Goal: Task Accomplishment & Management: Complete application form

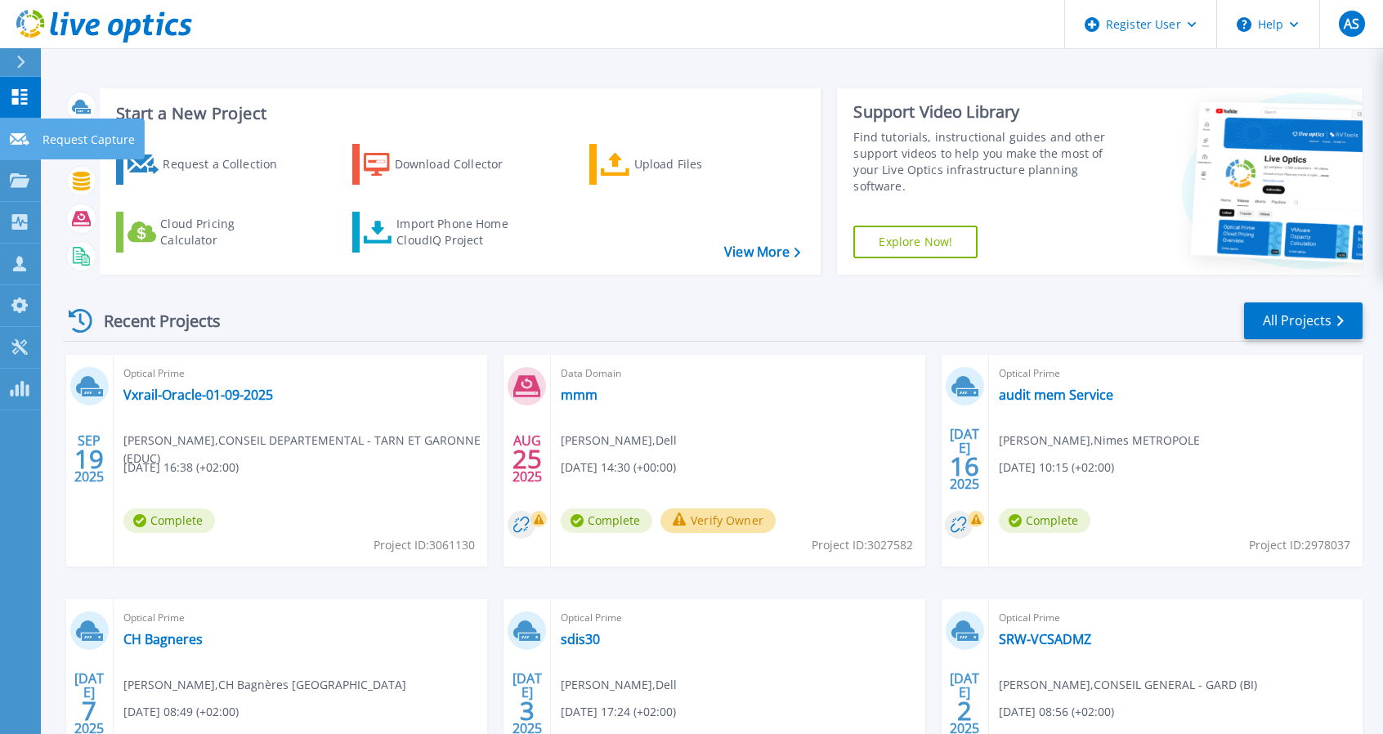
click at [62, 136] on p "Request Capture" at bounding box center [88, 139] width 92 height 42
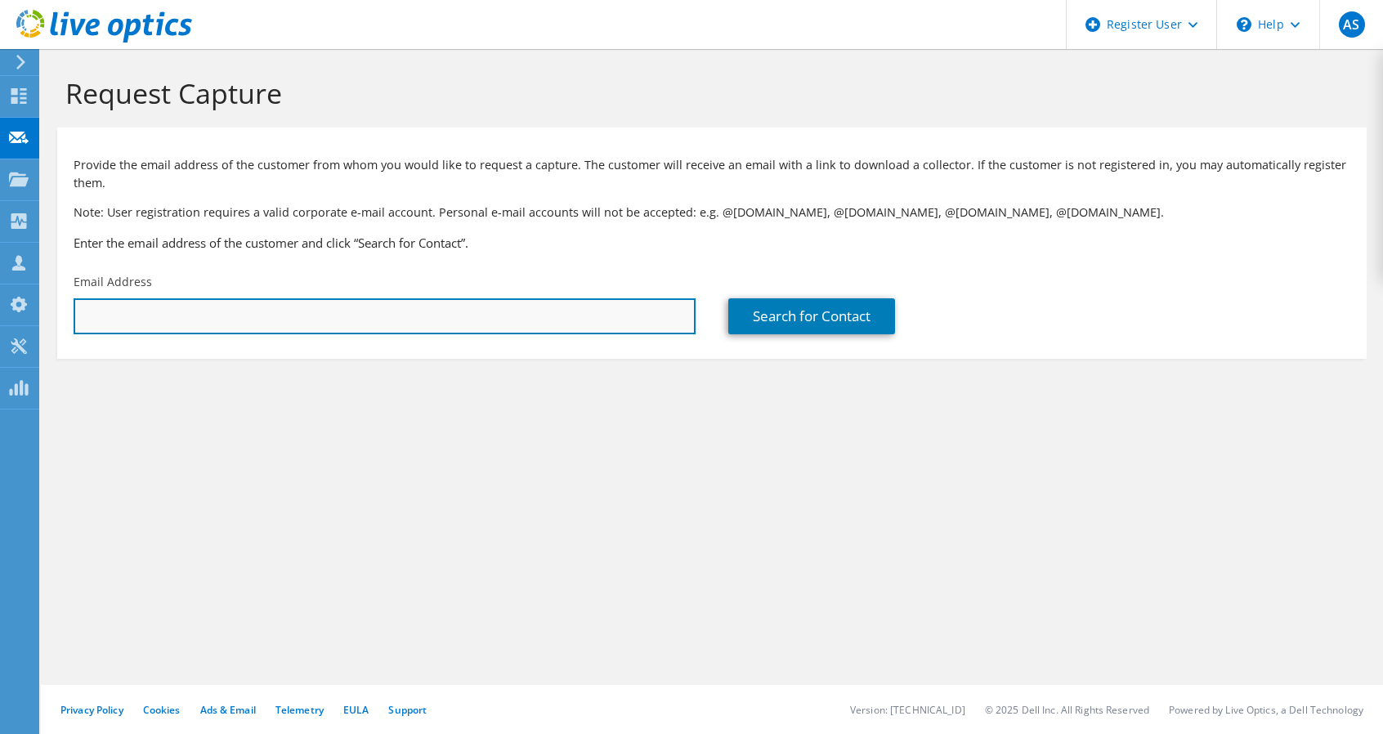
click at [173, 308] on input "text" at bounding box center [385, 316] width 622 height 36
click at [235, 320] on input "text" at bounding box center [385, 316] width 622 height 36
click at [126, 316] on input "text" at bounding box center [385, 316] width 622 height 36
paste input "[EMAIL_ADDRESS][DOMAIN_NAME]"
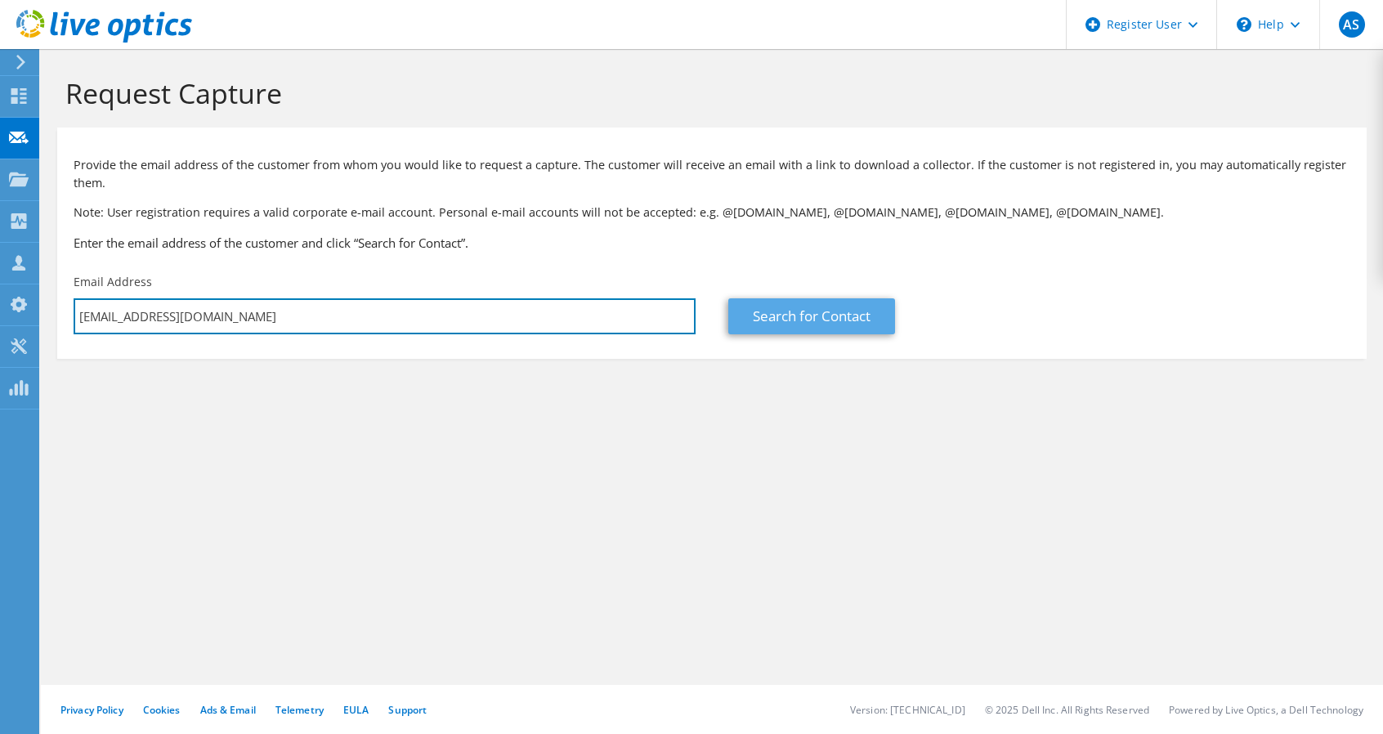
type input "[EMAIL_ADDRESS][DOMAIN_NAME]"
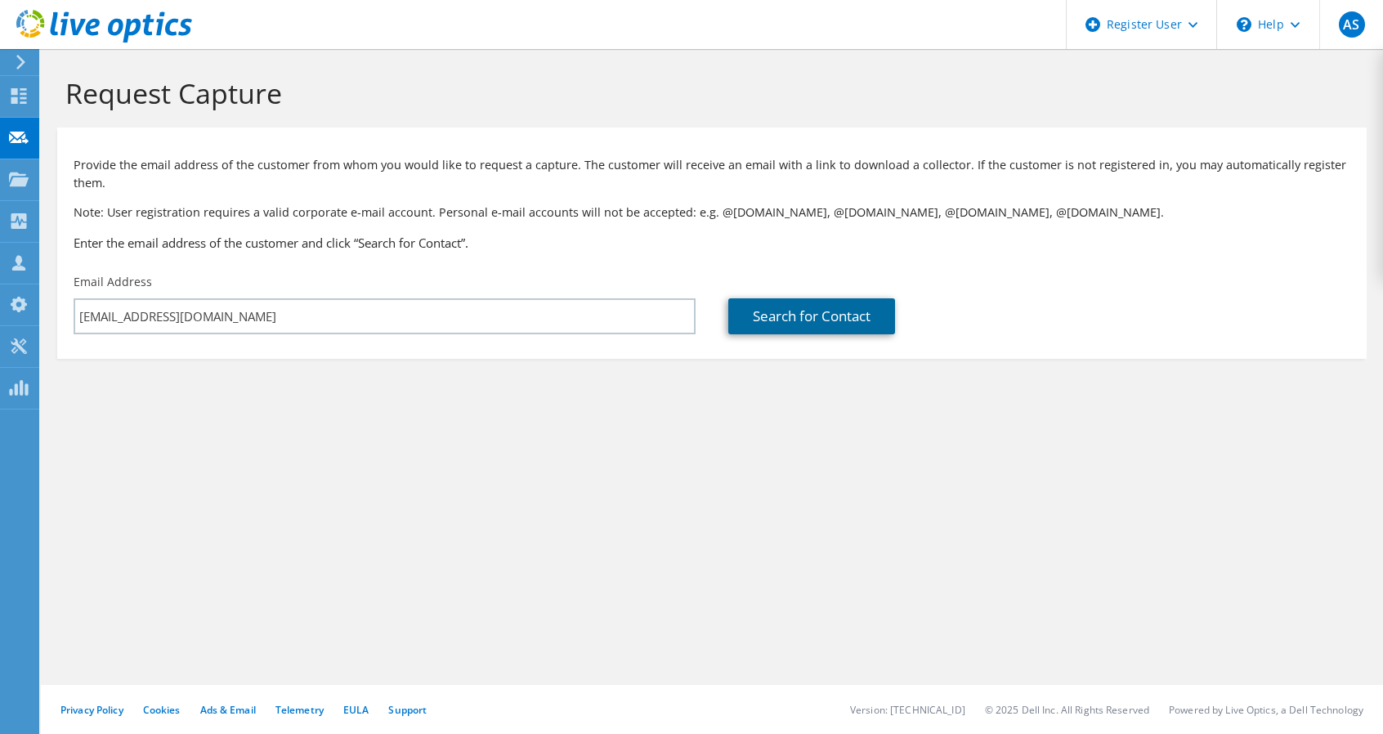
click at [751, 307] on link "Search for Contact" at bounding box center [811, 316] width 167 height 36
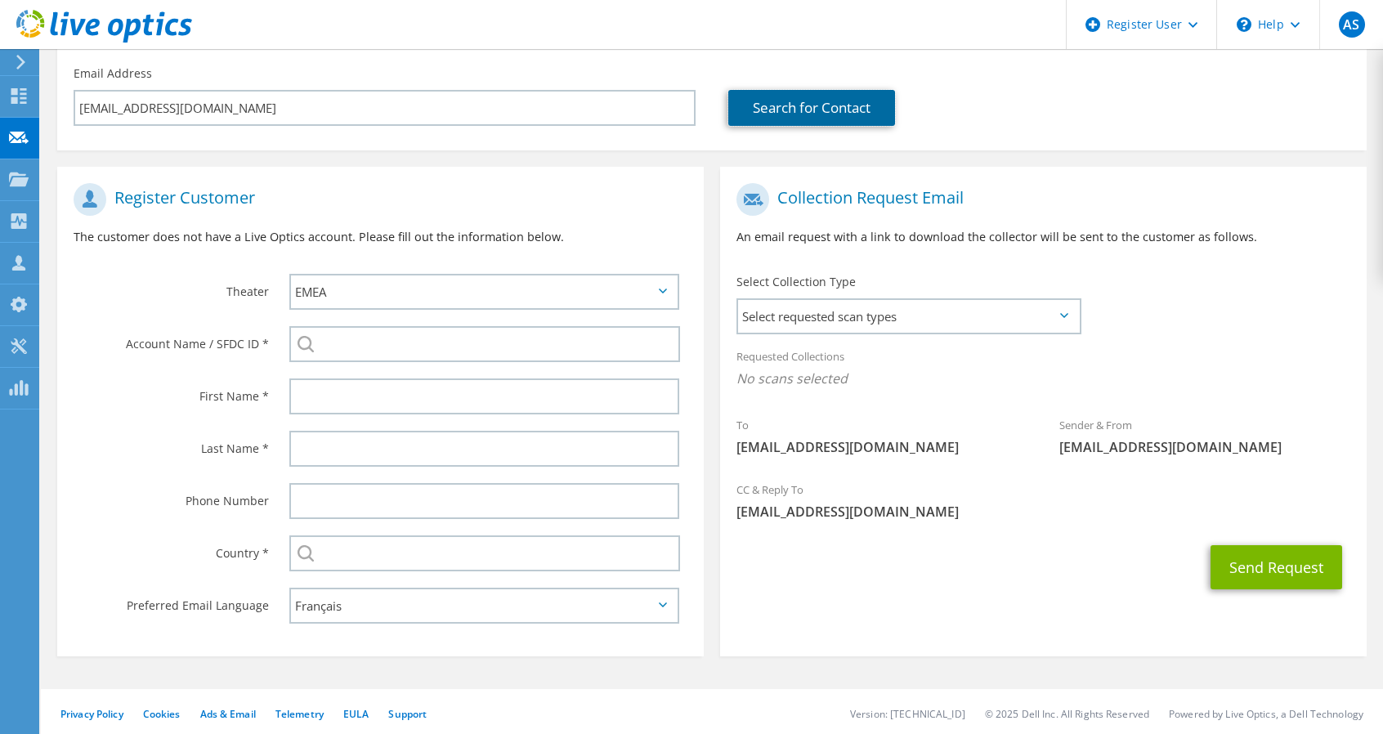
scroll to position [217, 0]
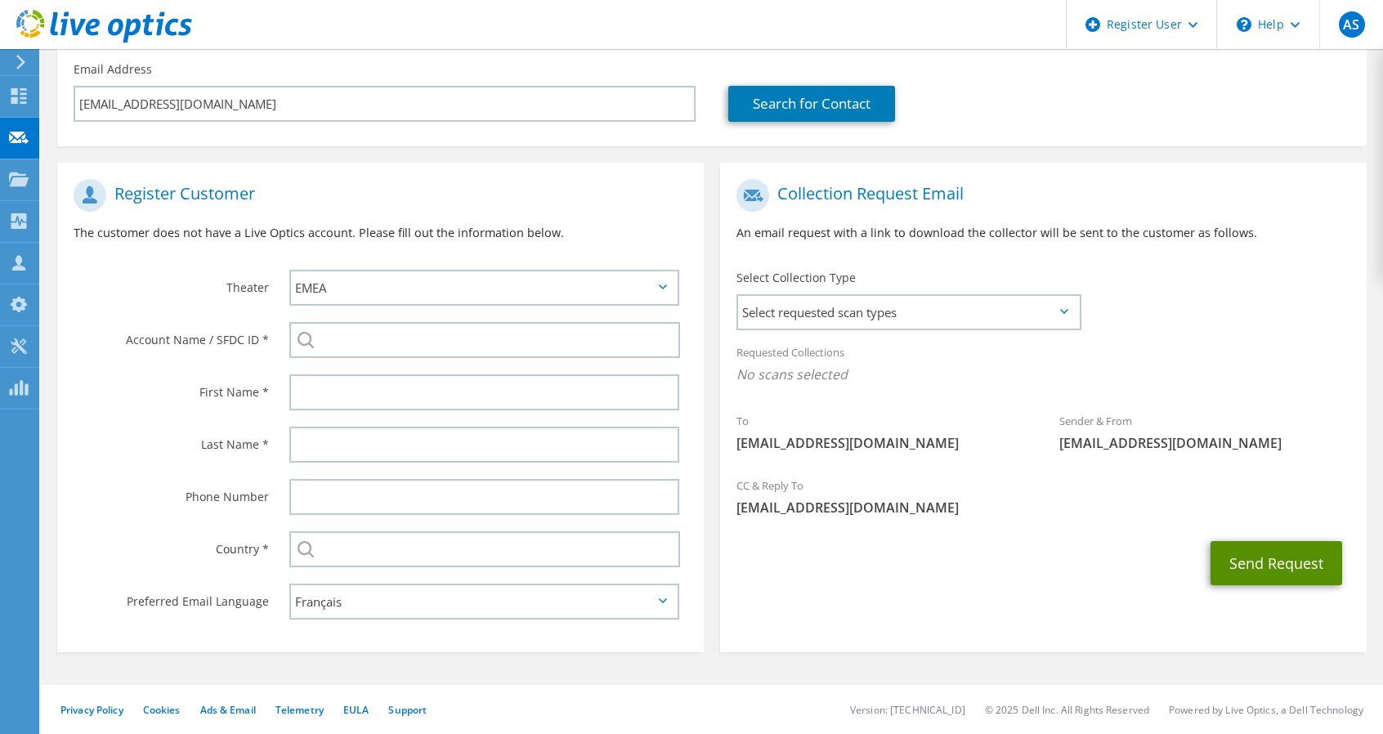
click at [1254, 567] on button "Send Request" at bounding box center [1276, 563] width 132 height 44
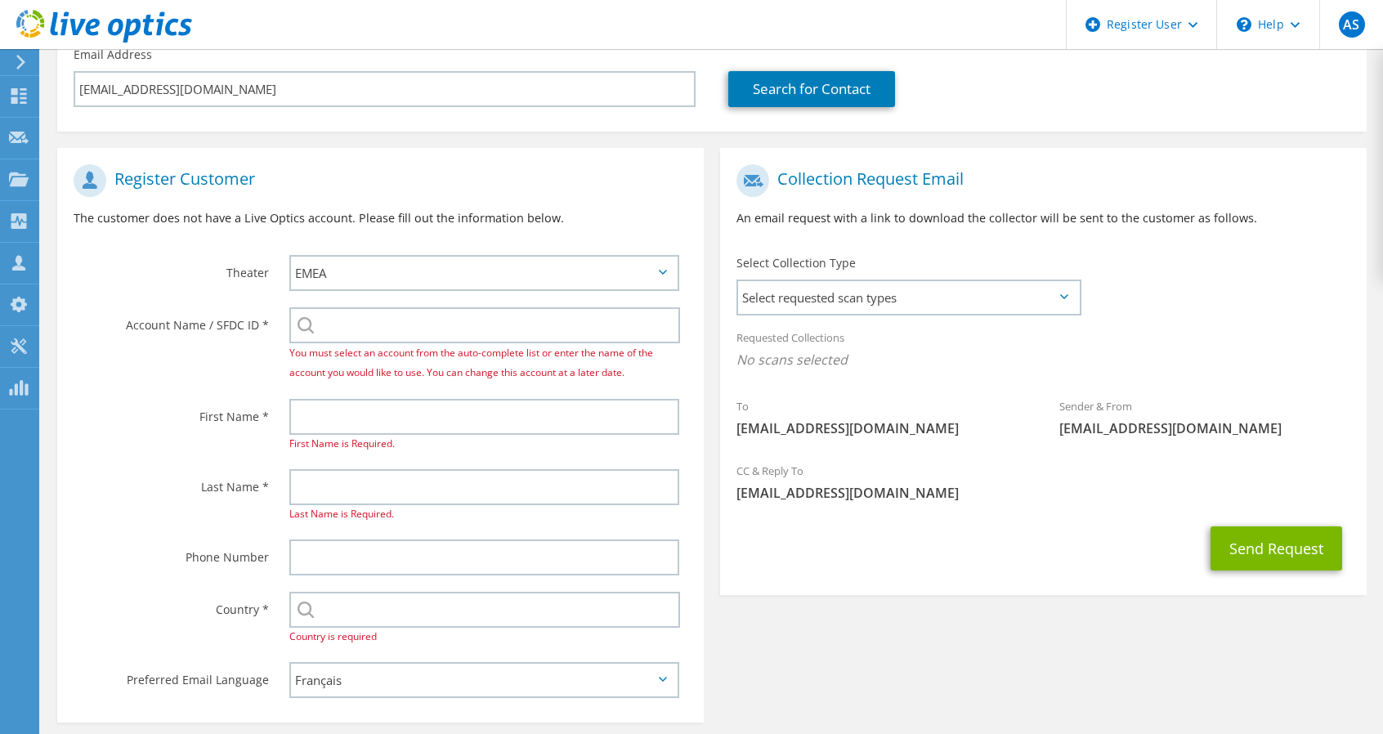
scroll to position [310, 0]
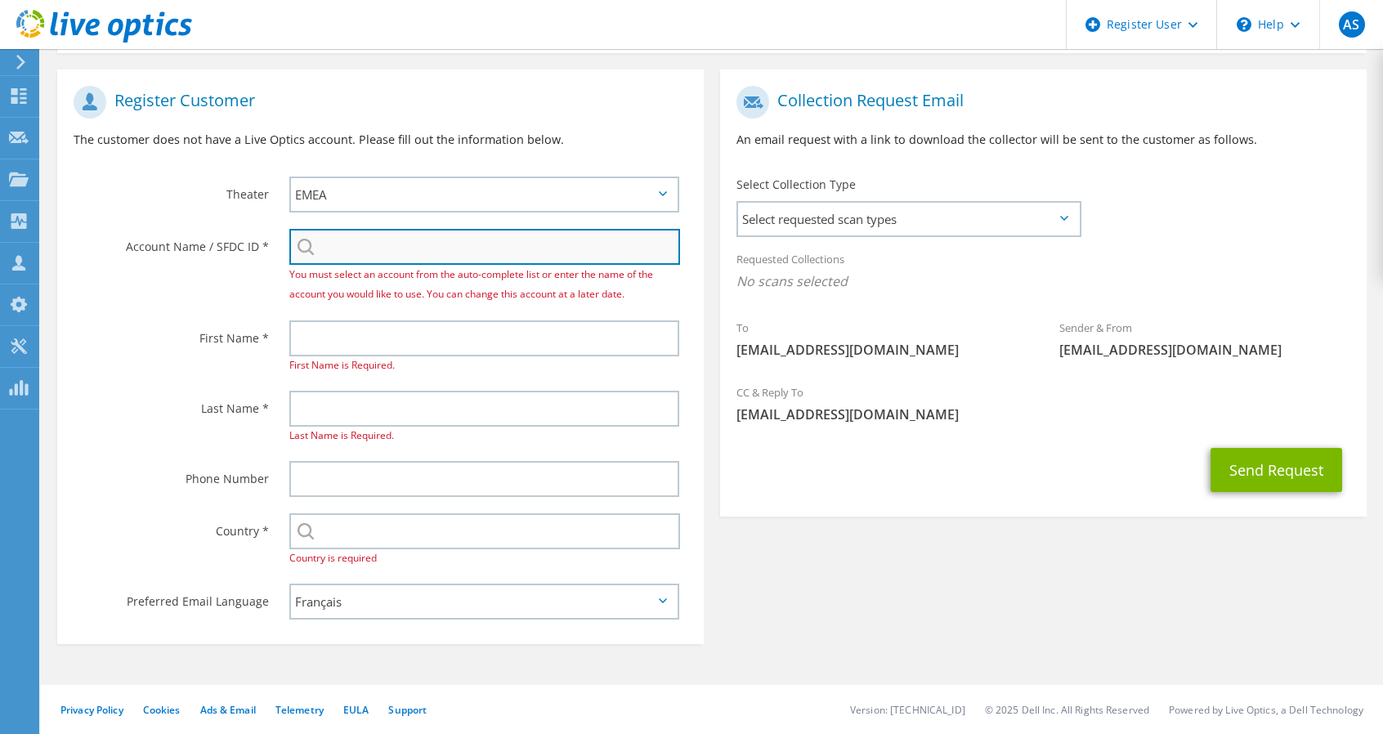
click at [384, 244] on input "search" at bounding box center [484, 247] width 391 height 36
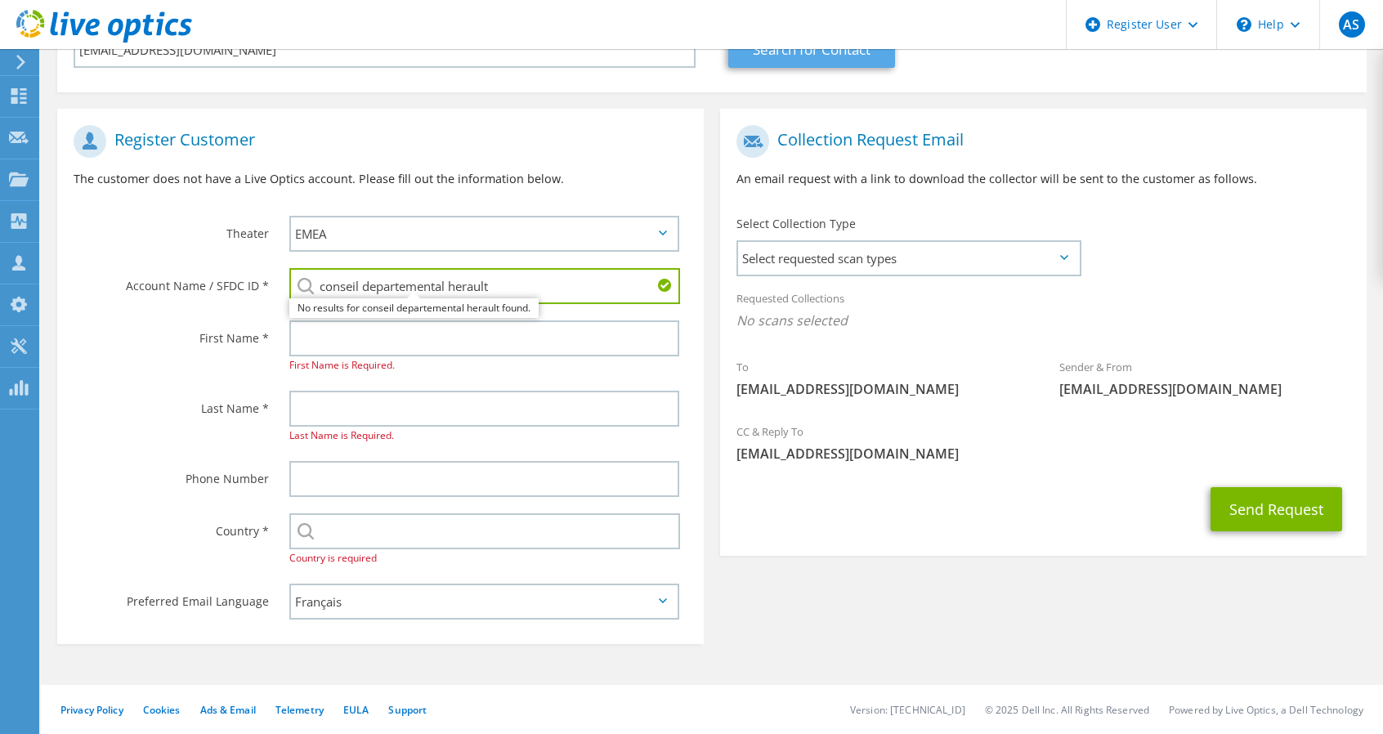
type input "conseil departemental herault"
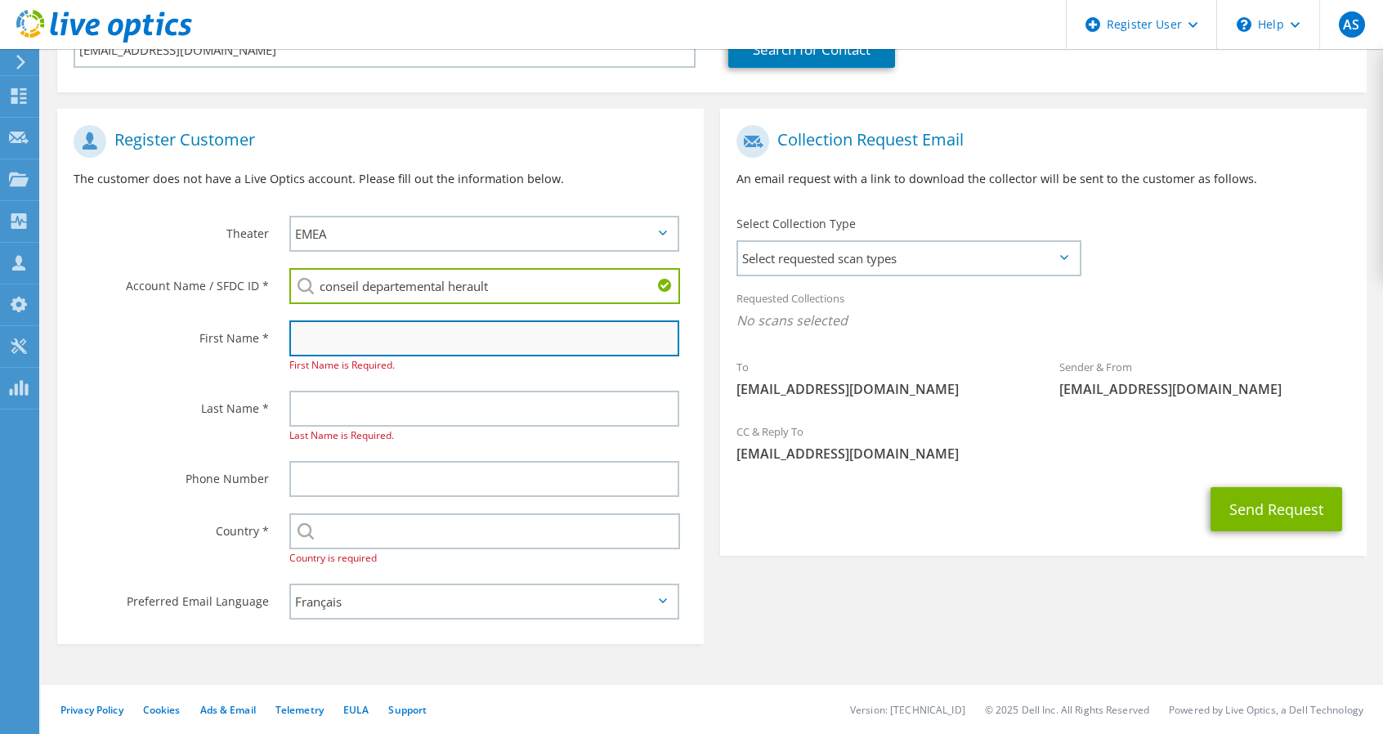
click at [395, 344] on input "text" at bounding box center [484, 338] width 390 height 36
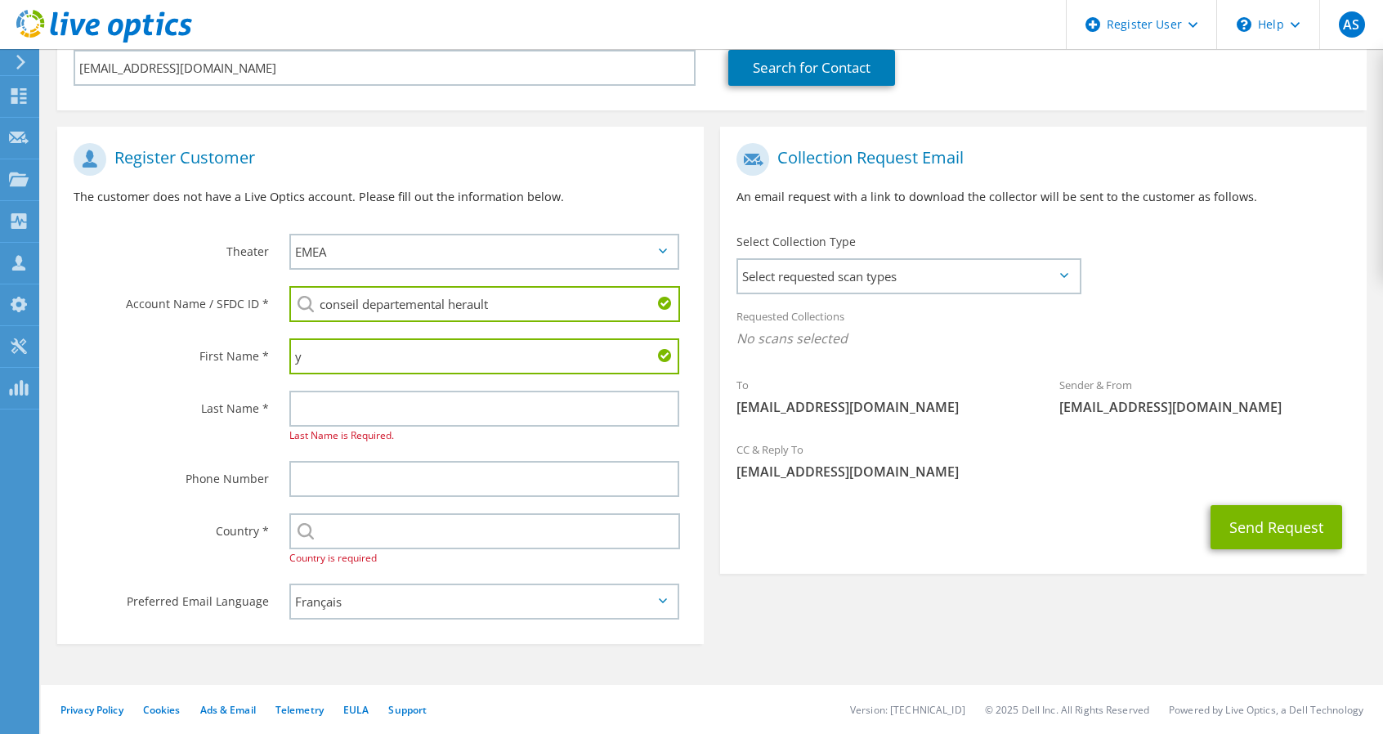
scroll to position [253, 0]
type input "yves"
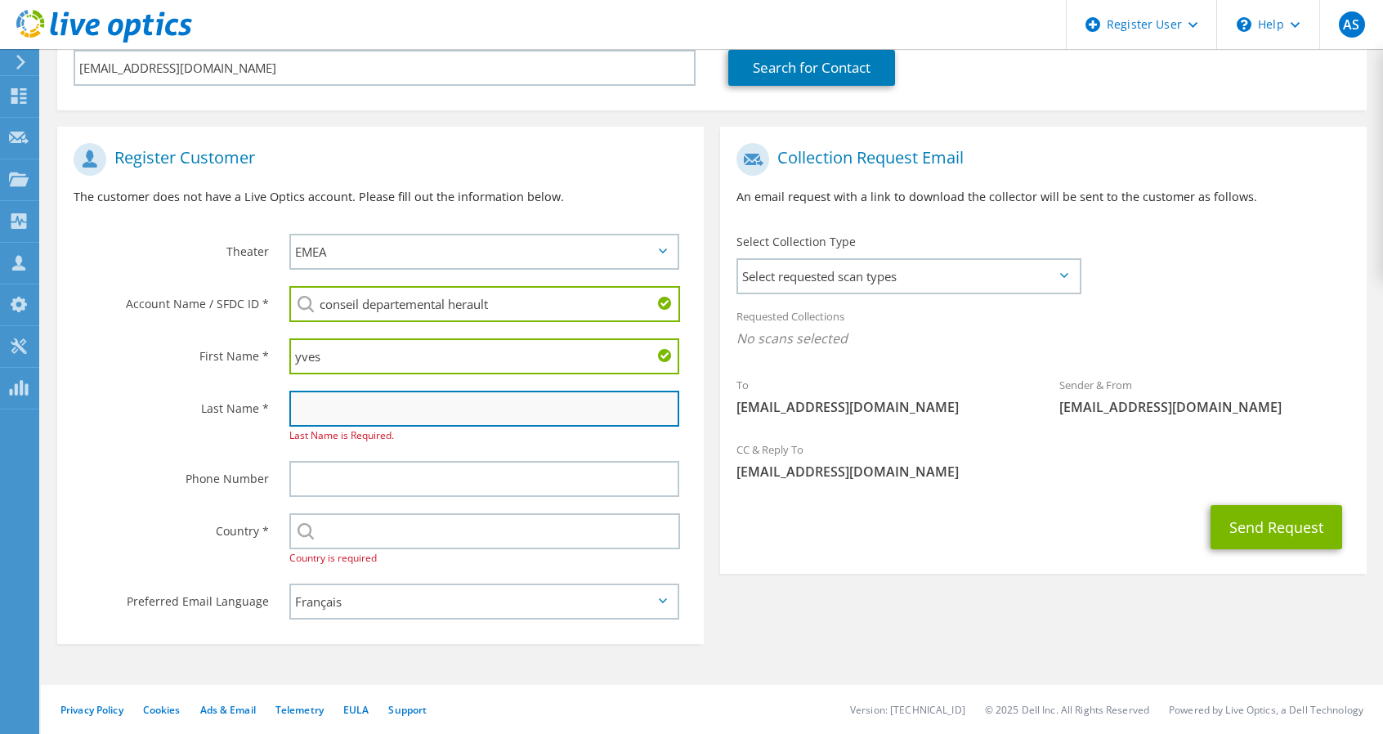
click at [357, 406] on input "text" at bounding box center [484, 409] width 390 height 36
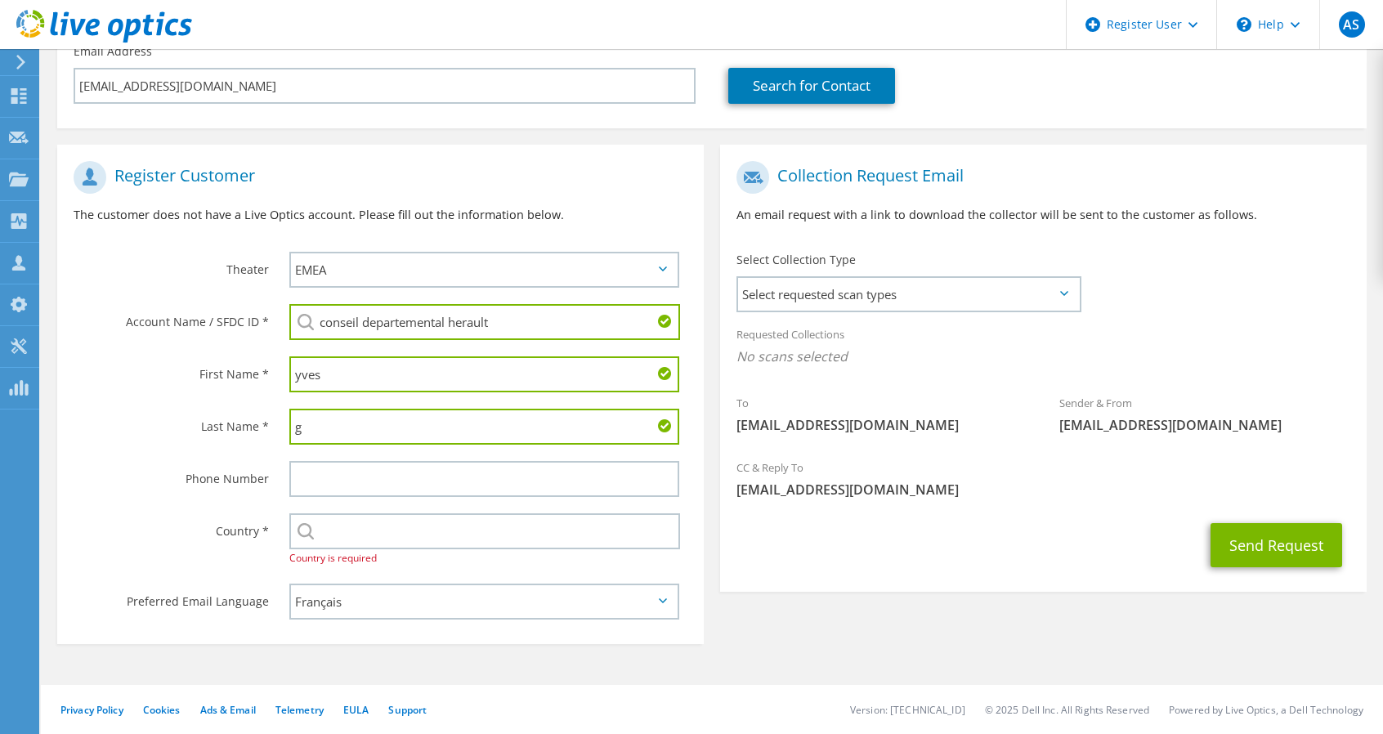
scroll to position [235, 0]
type input "guillemant"
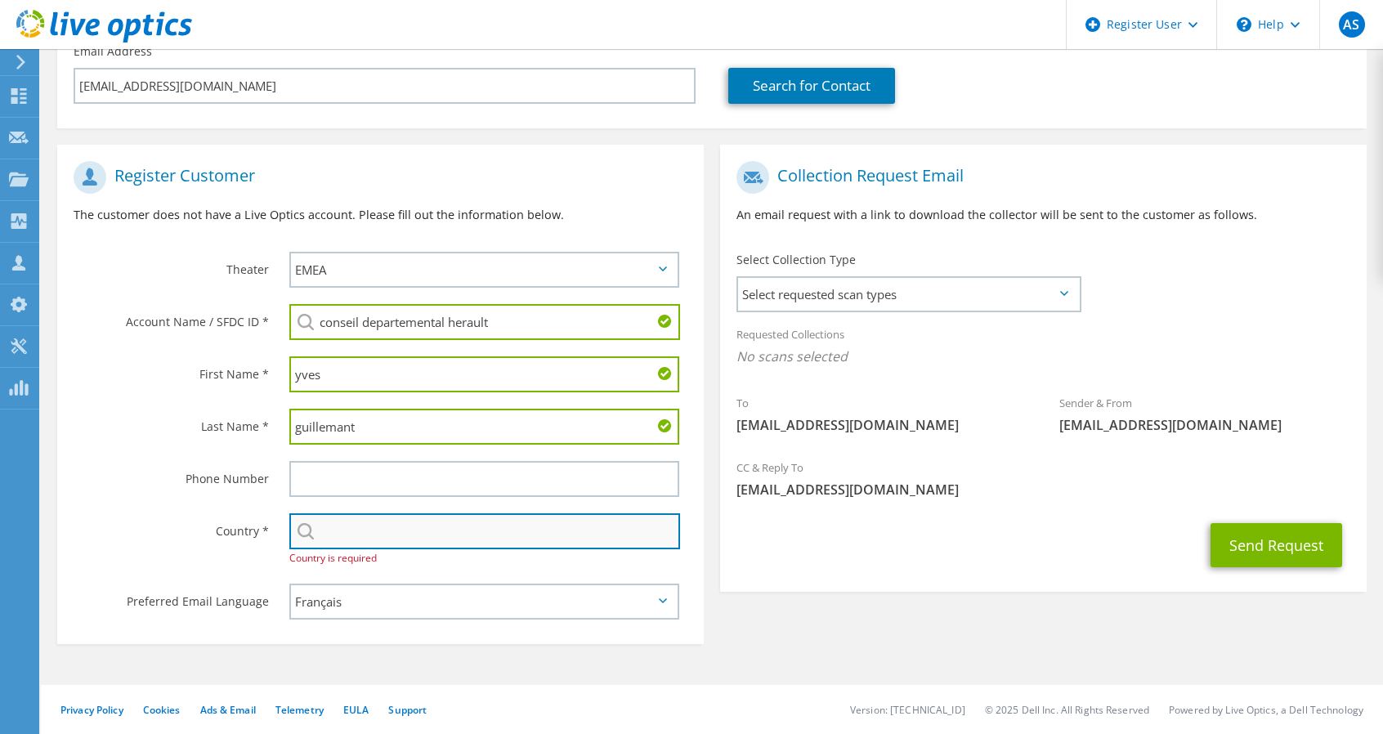
click at [355, 527] on input "text" at bounding box center [484, 531] width 391 height 36
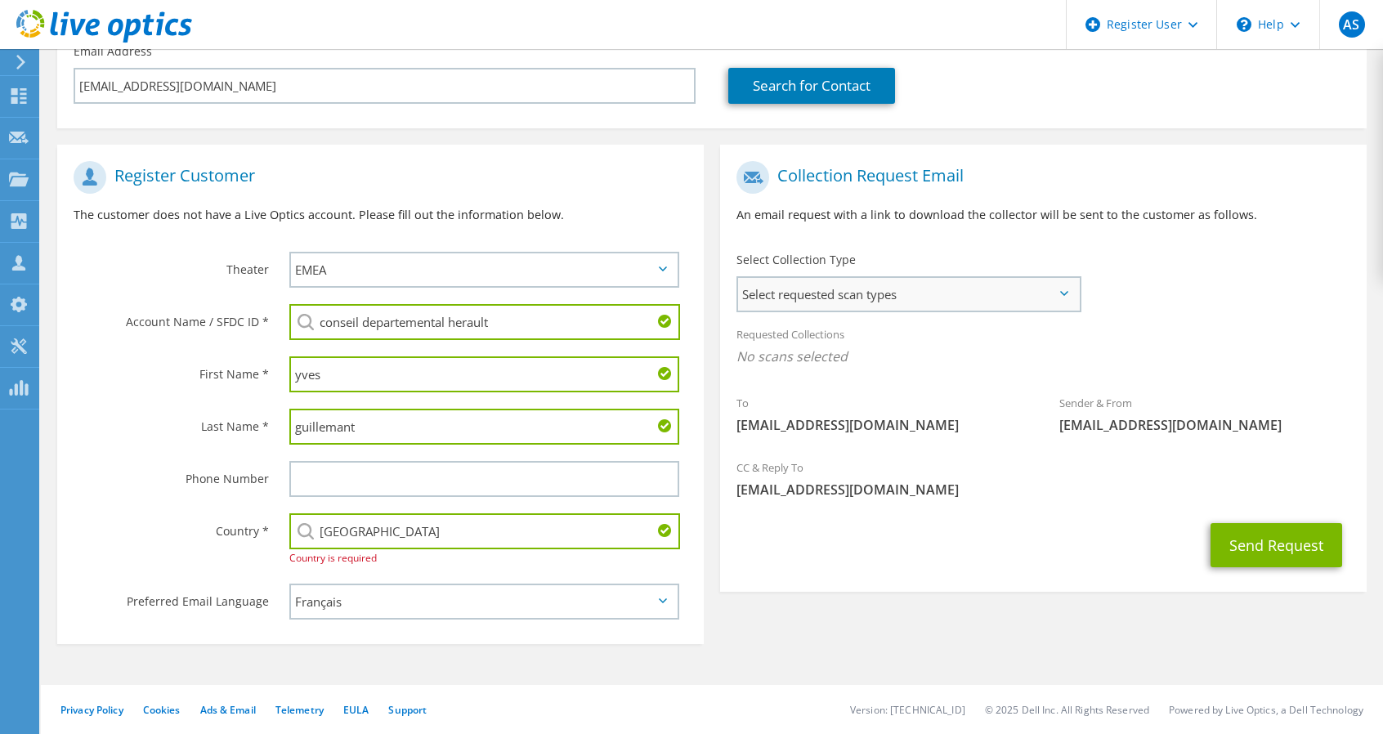
type input "[GEOGRAPHIC_DATA]"
click at [936, 290] on span "Select requested scan types" at bounding box center [908, 294] width 341 height 33
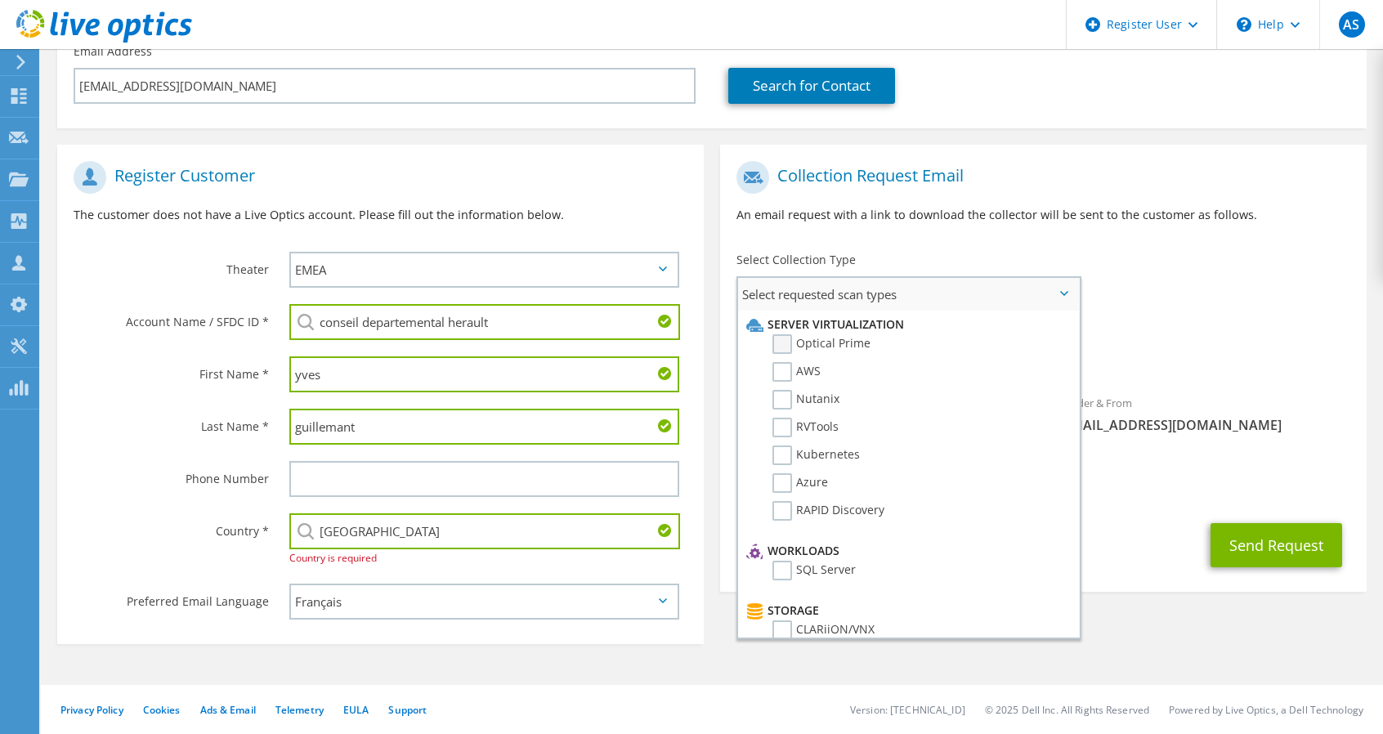
click at [820, 336] on label "Optical Prime" at bounding box center [821, 344] width 98 height 20
click at [0, 0] on input "Optical Prime" at bounding box center [0, 0] width 0 height 0
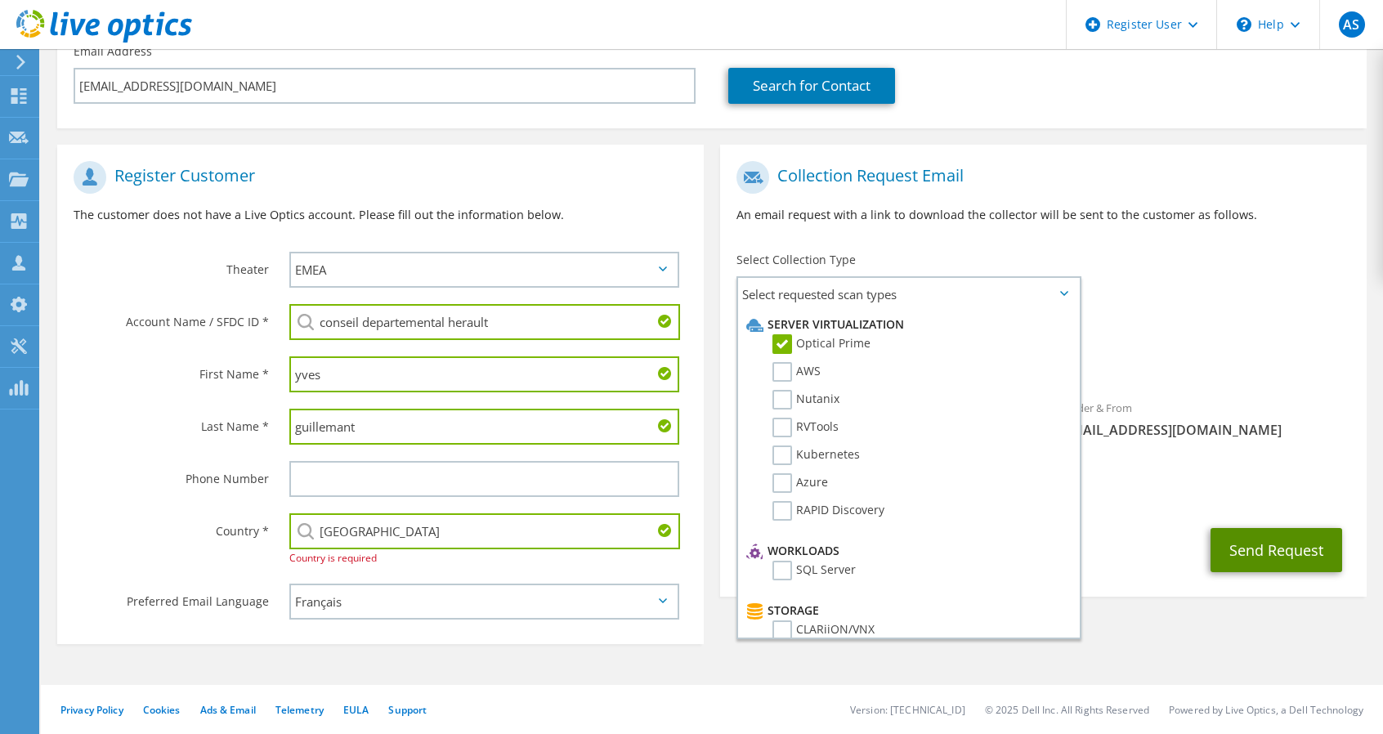
click at [1261, 539] on button "Send Request" at bounding box center [1276, 550] width 132 height 44
